Goal: Task Accomplishment & Management: Use online tool/utility

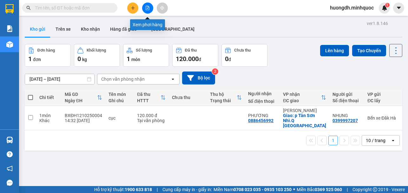
click at [146, 8] on icon "file-add" at bounding box center [147, 8] width 3 height 4
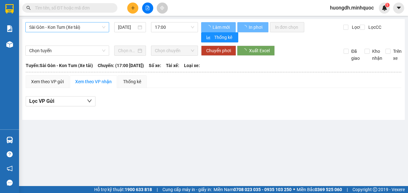
click at [87, 29] on span "Sài Gòn - Kon Tum (Xe tải)" at bounding box center [67, 28] width 76 height 10
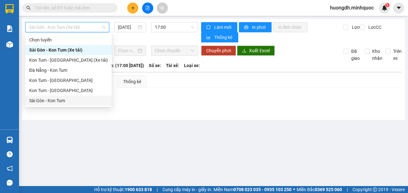
click at [72, 101] on div "Sài Gòn - Kon Tum" at bounding box center [68, 100] width 79 height 7
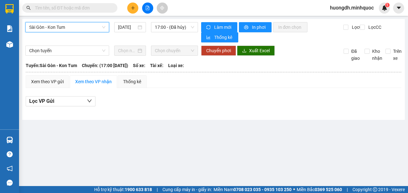
drag, startPoint x: 128, startPoint y: 28, endPoint x: 131, endPoint y: 33, distance: 5.7
click at [128, 28] on input "[DATE]" at bounding box center [127, 27] width 19 height 7
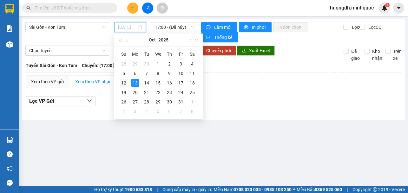
click at [124, 84] on div "12" at bounding box center [124, 83] width 8 height 8
type input "[DATE]"
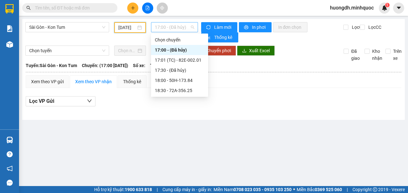
click at [161, 28] on span "17:00 - (Đã hủy)" at bounding box center [174, 28] width 39 height 10
click at [181, 59] on div "17:01 (TC) - 82E-002.01" at bounding box center [179, 60] width 49 height 7
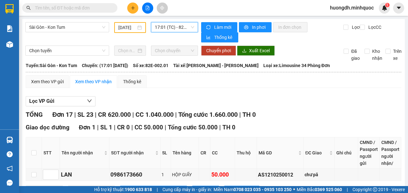
click at [174, 27] on span "17:01 (TC) - 82E-002.01" at bounding box center [174, 28] width 39 height 10
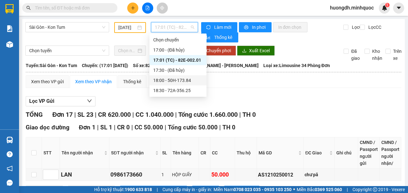
click at [181, 77] on div "18:00 - 50H-173.84" at bounding box center [177, 80] width 57 height 10
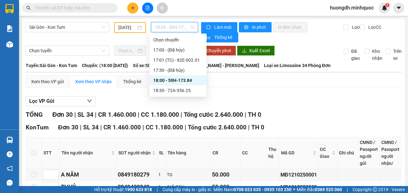
click at [160, 28] on span "18:00 - 50H-173.84" at bounding box center [174, 28] width 39 height 10
click at [169, 91] on div "18:30 - 72A-356.25" at bounding box center [177, 90] width 49 height 7
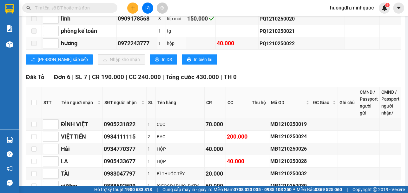
scroll to position [744, 0]
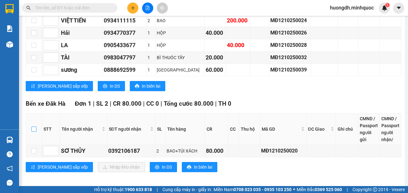
click at [33, 127] on input "checkbox" at bounding box center [33, 129] width 5 height 5
checkbox input "true"
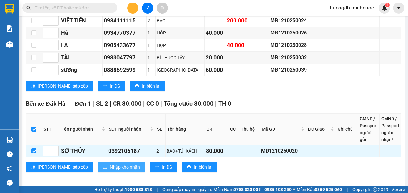
click at [110, 164] on span "Nhập kho nhận" at bounding box center [125, 167] width 30 height 7
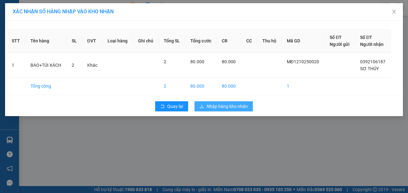
click at [213, 108] on span "Nhập hàng kho nhận" at bounding box center [226, 106] width 41 height 7
